Goal: Find specific page/section: Find specific page/section

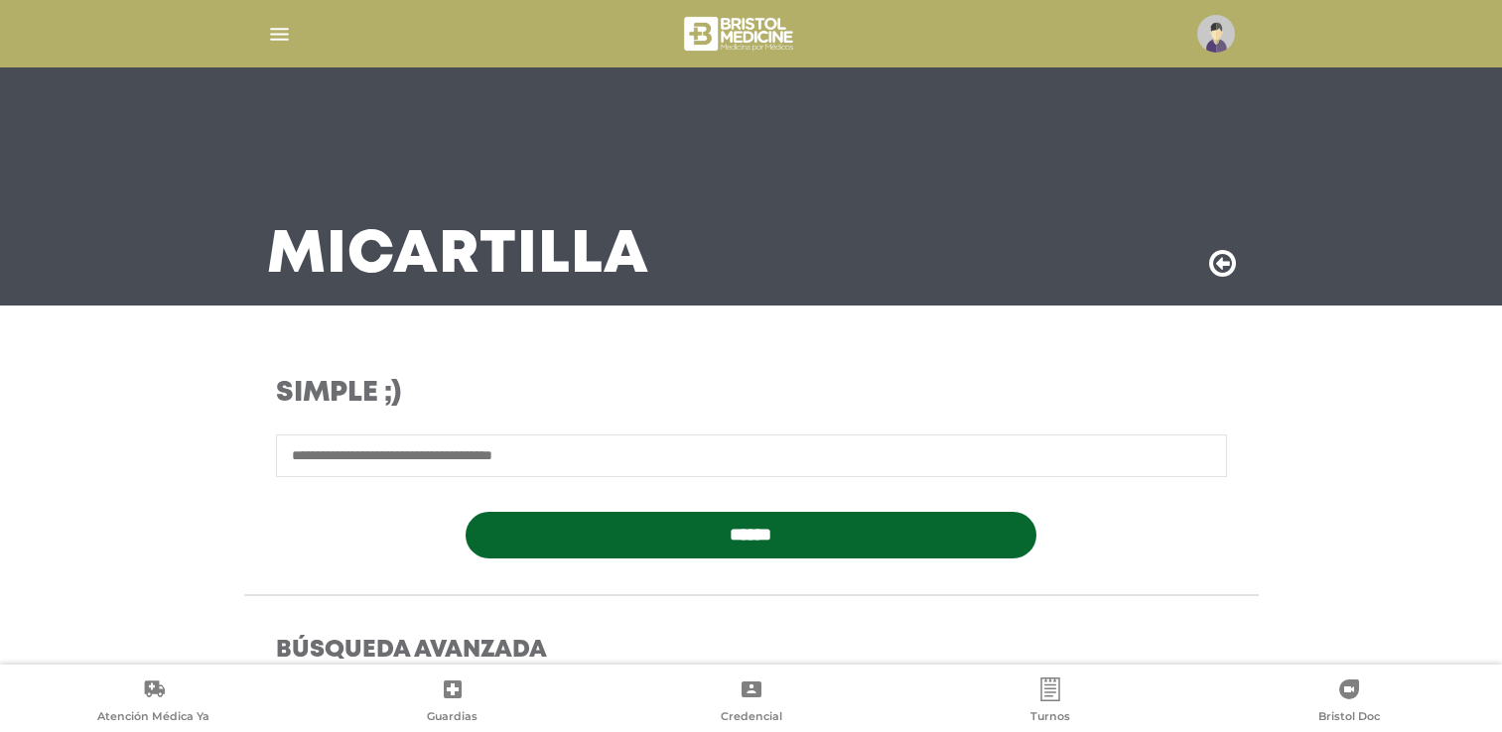
scroll to position [457, 0]
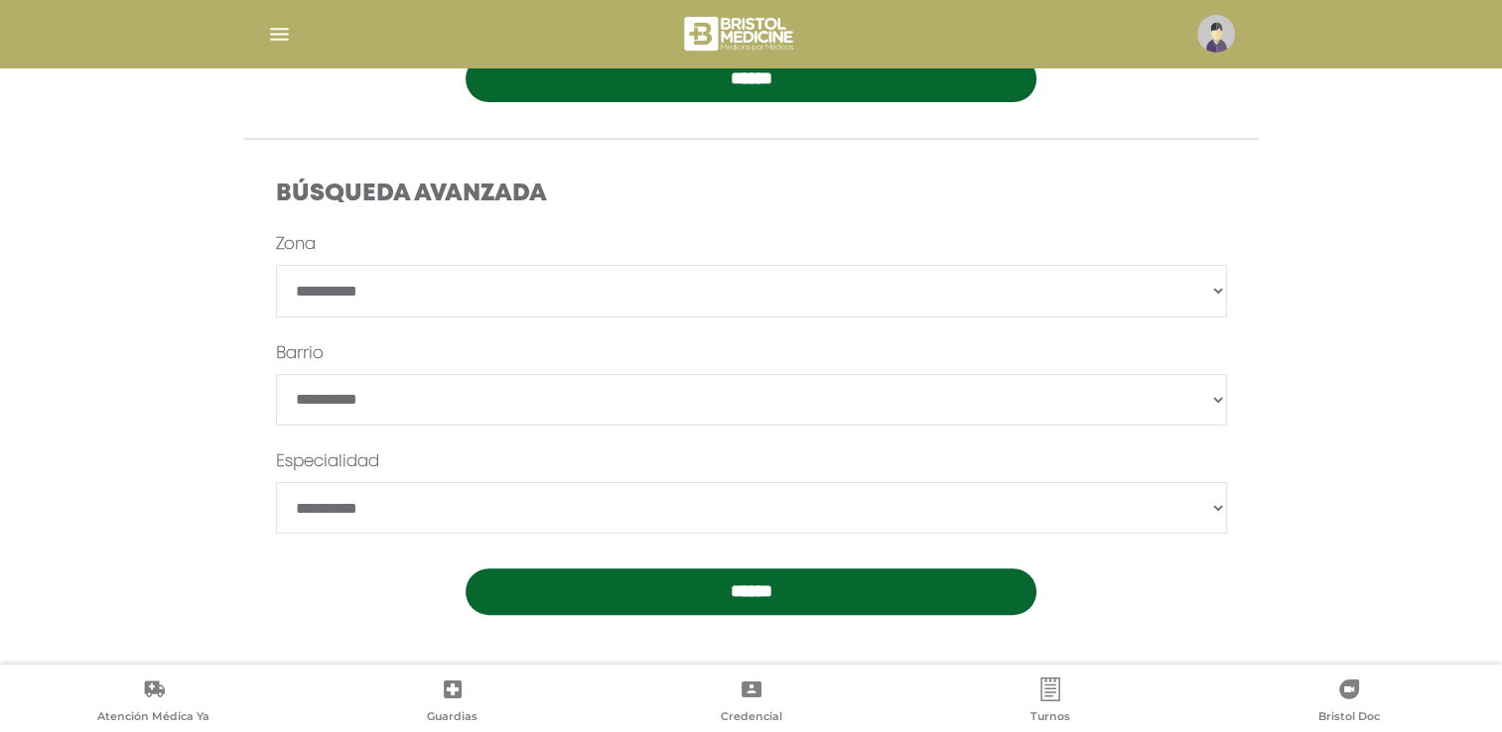
click at [281, 33] on img "button" at bounding box center [279, 34] width 25 height 25
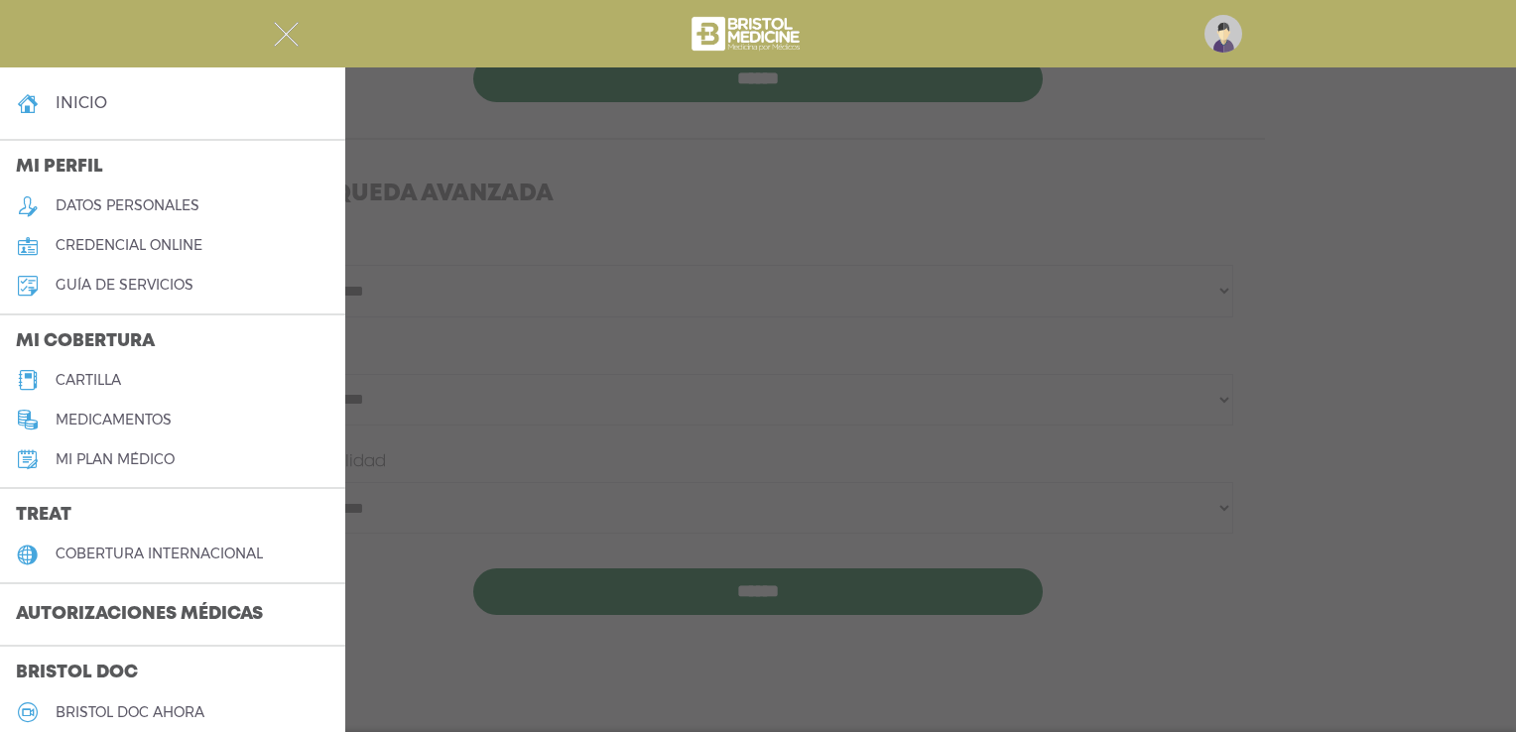
click at [88, 387] on h5 "cartilla" at bounding box center [89, 380] width 66 height 17
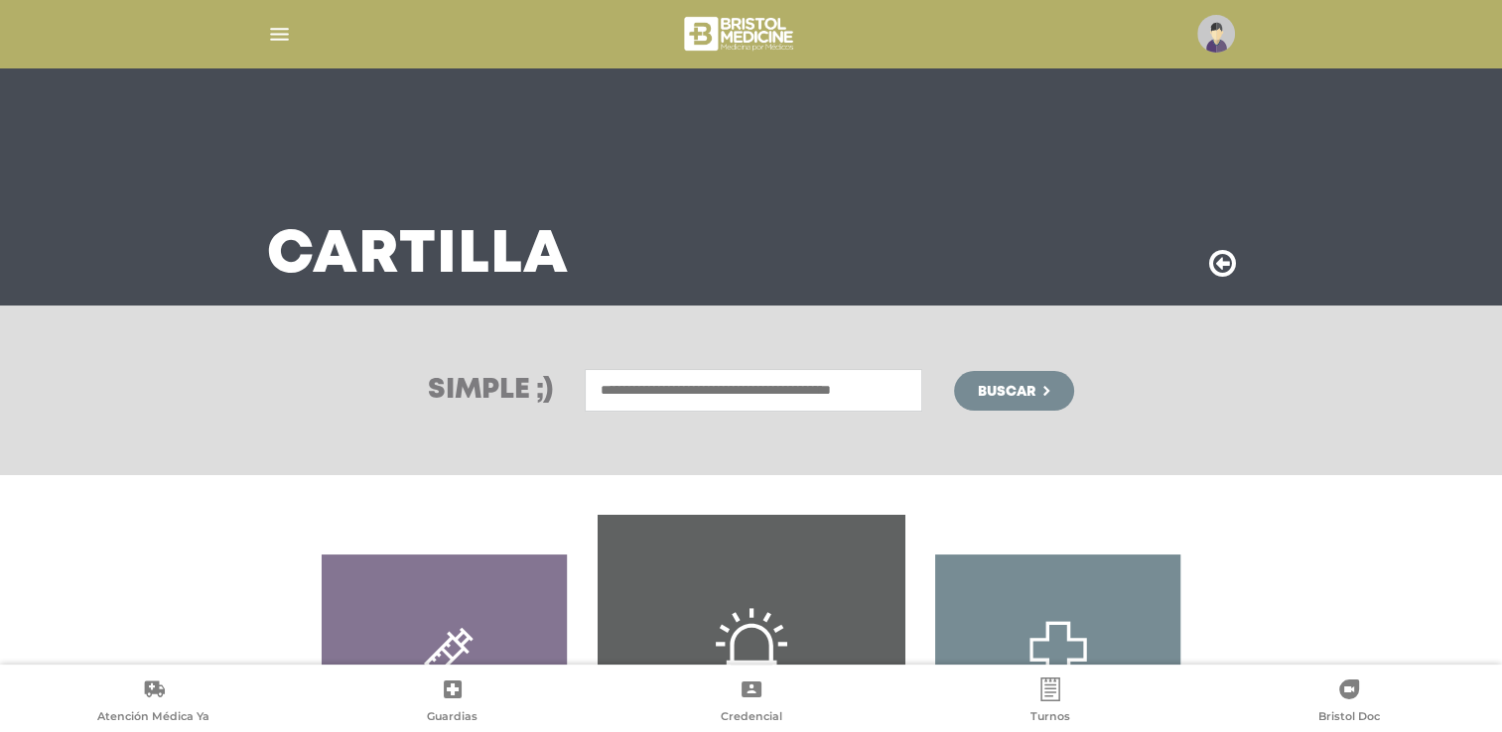
click at [723, 381] on input "text" at bounding box center [753, 390] width 337 height 43
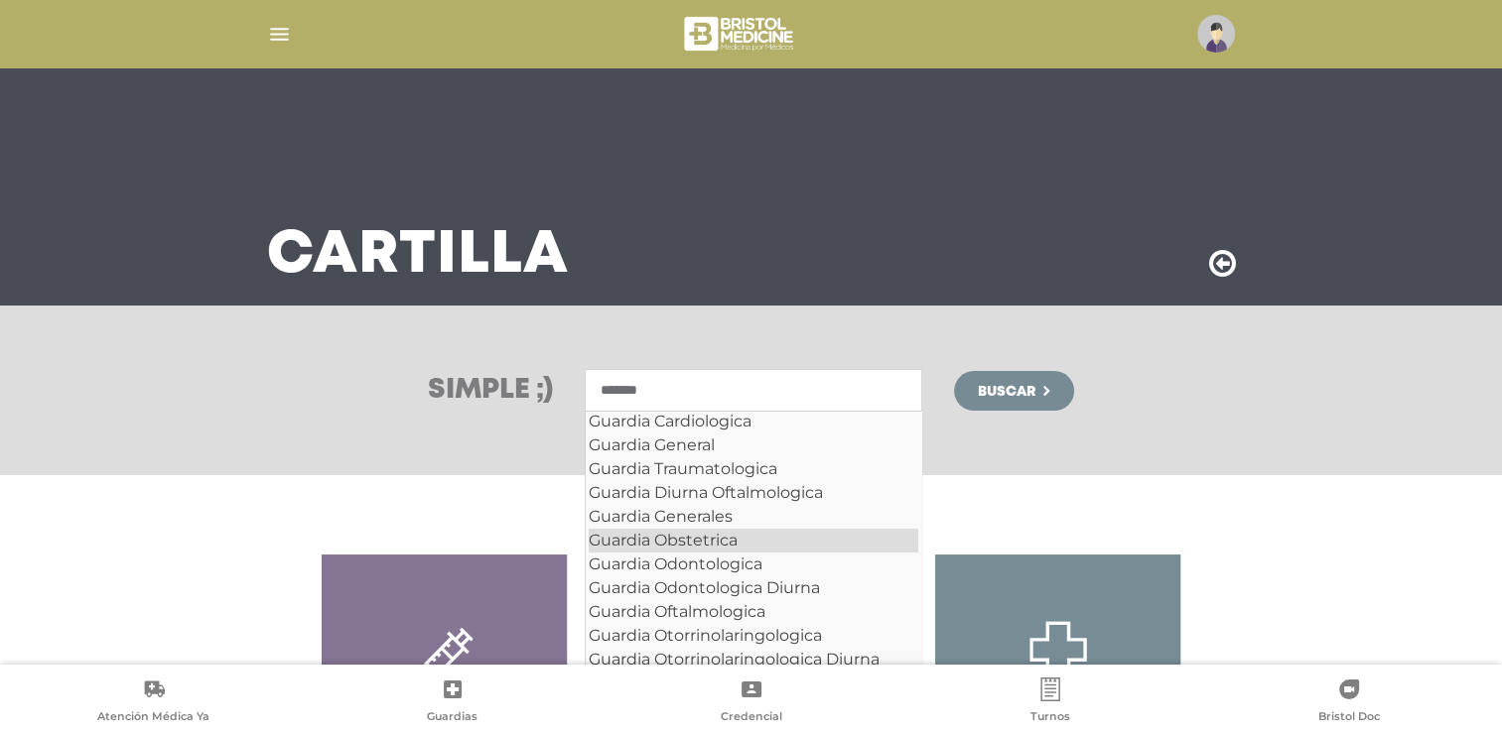
scroll to position [57, 0]
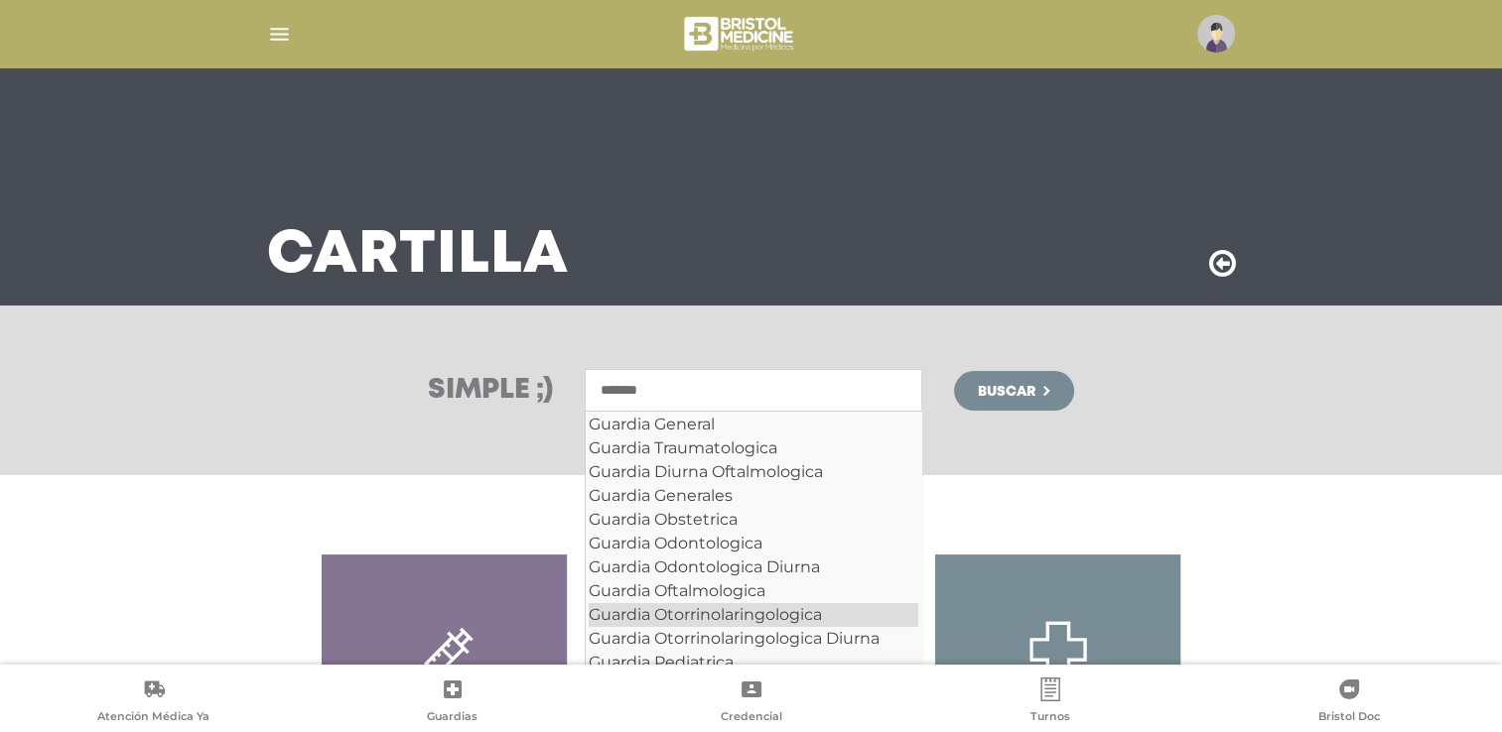
click at [810, 619] on div "Guardia Otorrinolaringologica" at bounding box center [753, 615] width 329 height 24
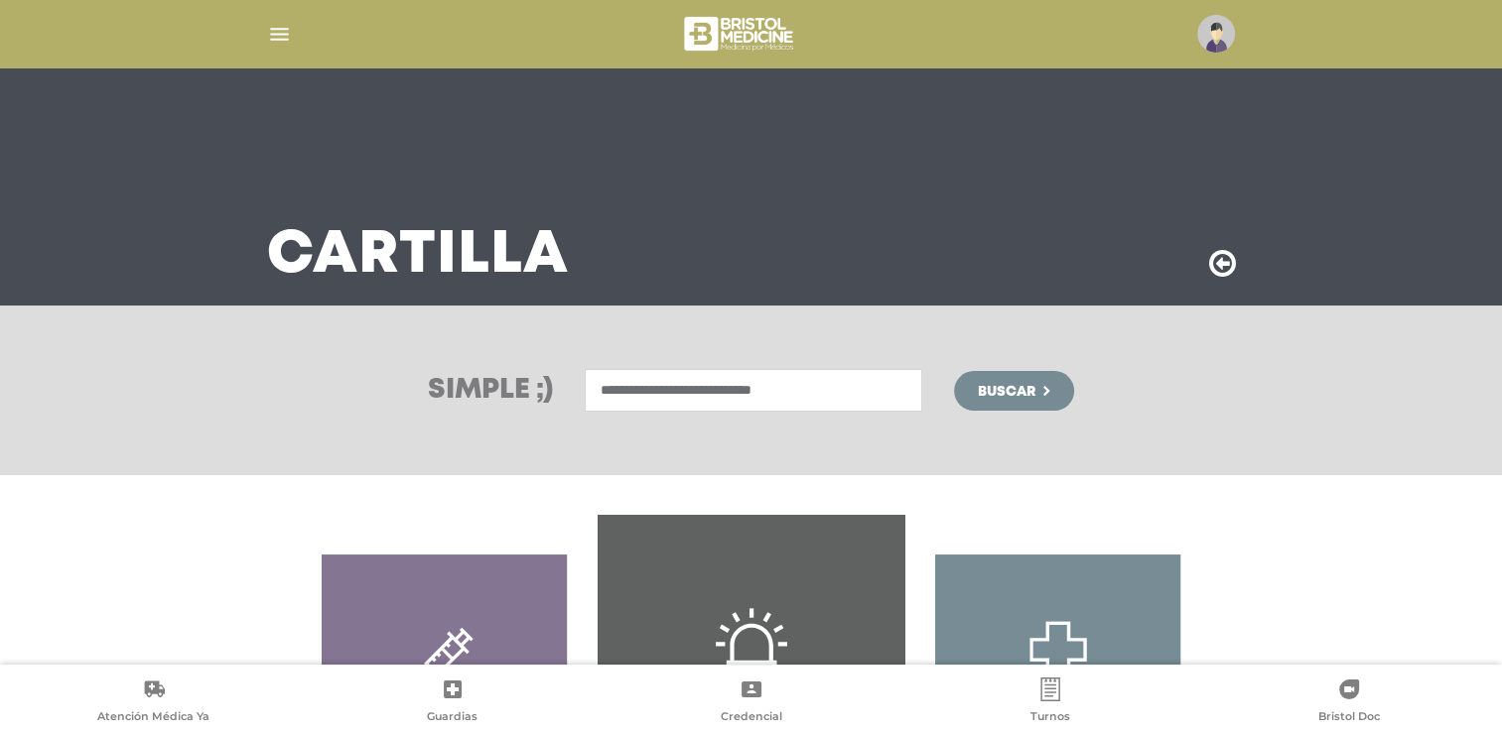
type input "**********"
click at [1003, 394] on span "Buscar" at bounding box center [1007, 392] width 58 height 14
